Goal: Check status: Check status

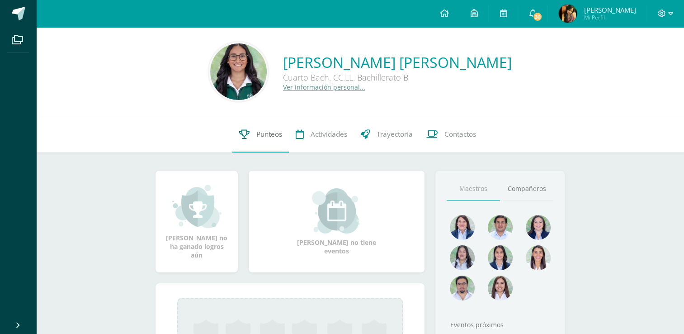
click at [271, 146] on link "Punteos" at bounding box center [261, 134] width 57 height 36
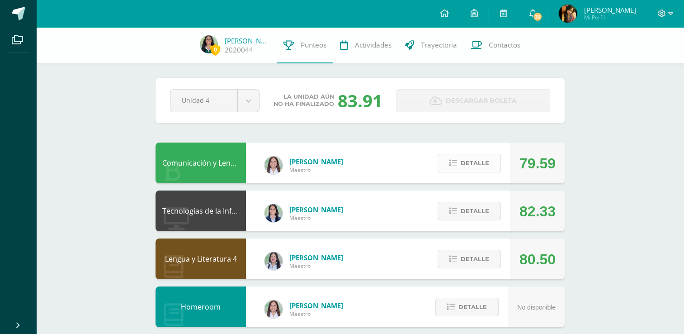
click at [456, 168] on button "Detalle" at bounding box center [469, 163] width 63 height 19
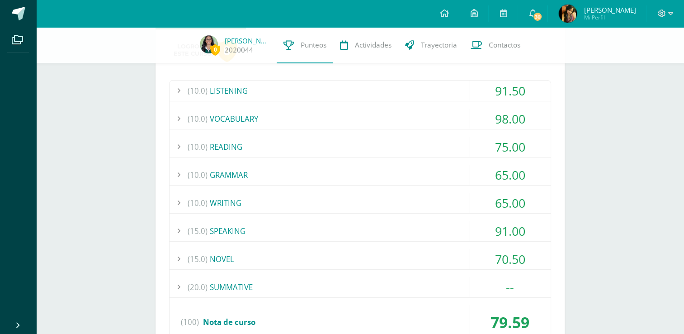
scroll to position [153, 0]
click at [347, 195] on div "(10.0) WRITING" at bounding box center [360, 203] width 381 height 20
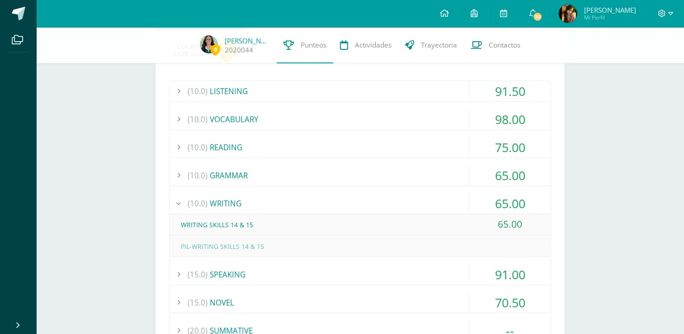
click at [347, 195] on div "(10.0) WRITING" at bounding box center [360, 203] width 381 height 20
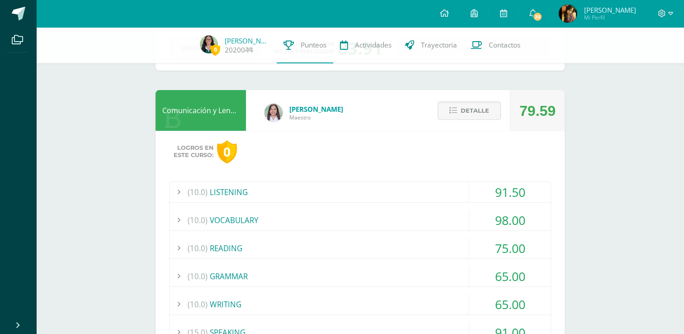
scroll to position [0, 0]
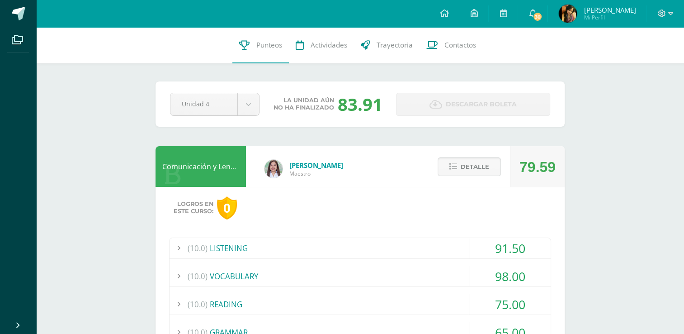
click at [491, 166] on button "Detalle" at bounding box center [469, 166] width 63 height 19
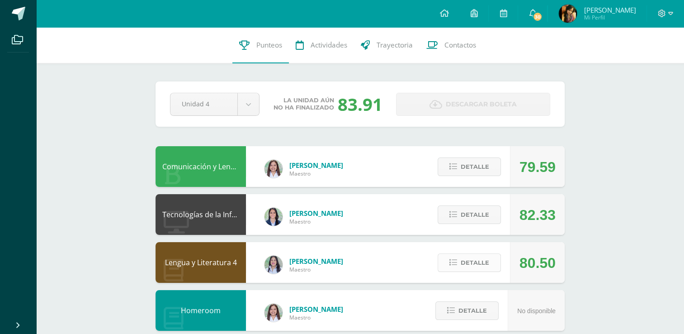
click at [485, 263] on span "Detalle" at bounding box center [475, 262] width 28 height 17
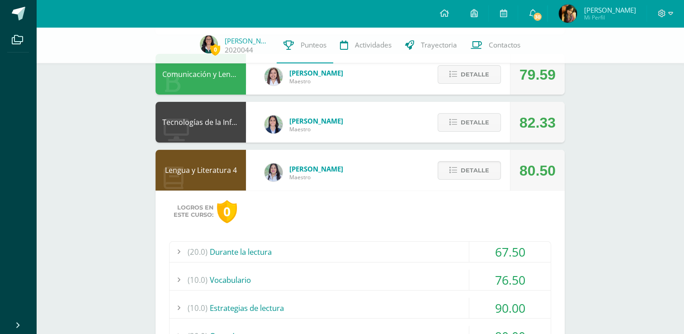
scroll to position [82, 0]
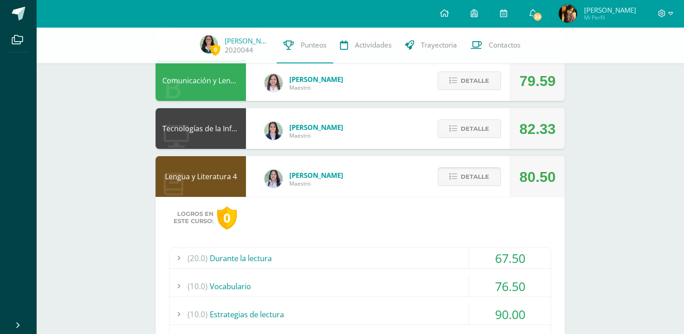
click at [479, 172] on span "Detalle" at bounding box center [475, 176] width 28 height 17
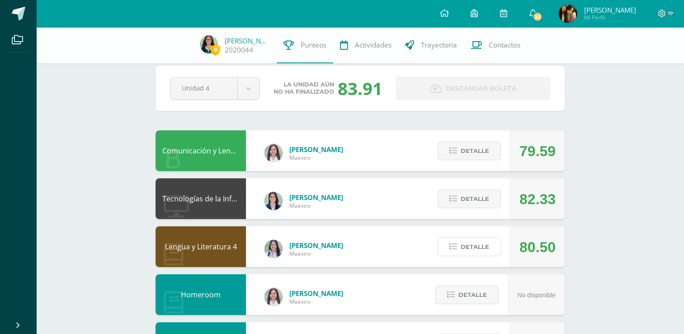
scroll to position [0, 0]
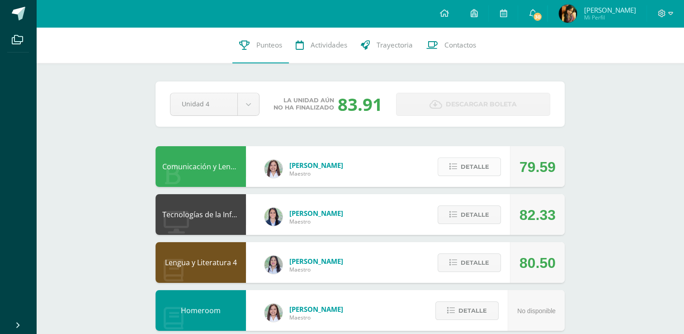
click at [472, 167] on span "Detalle" at bounding box center [475, 166] width 28 height 17
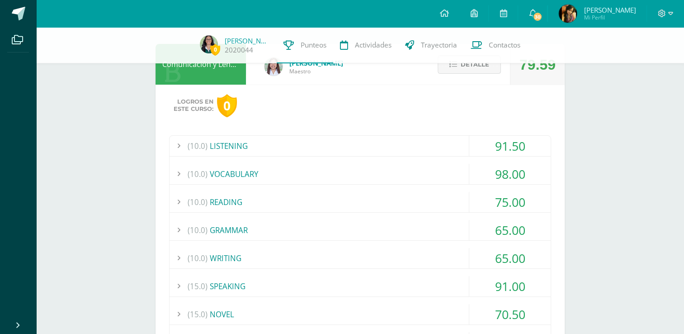
scroll to position [58, 0]
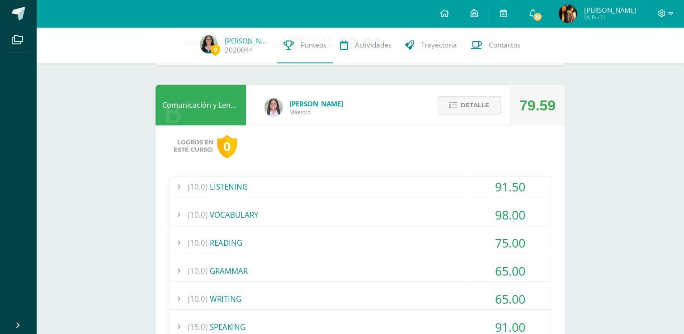
click at [469, 110] on span "Detalle" at bounding box center [475, 105] width 28 height 17
